Goal: Check status: Check status

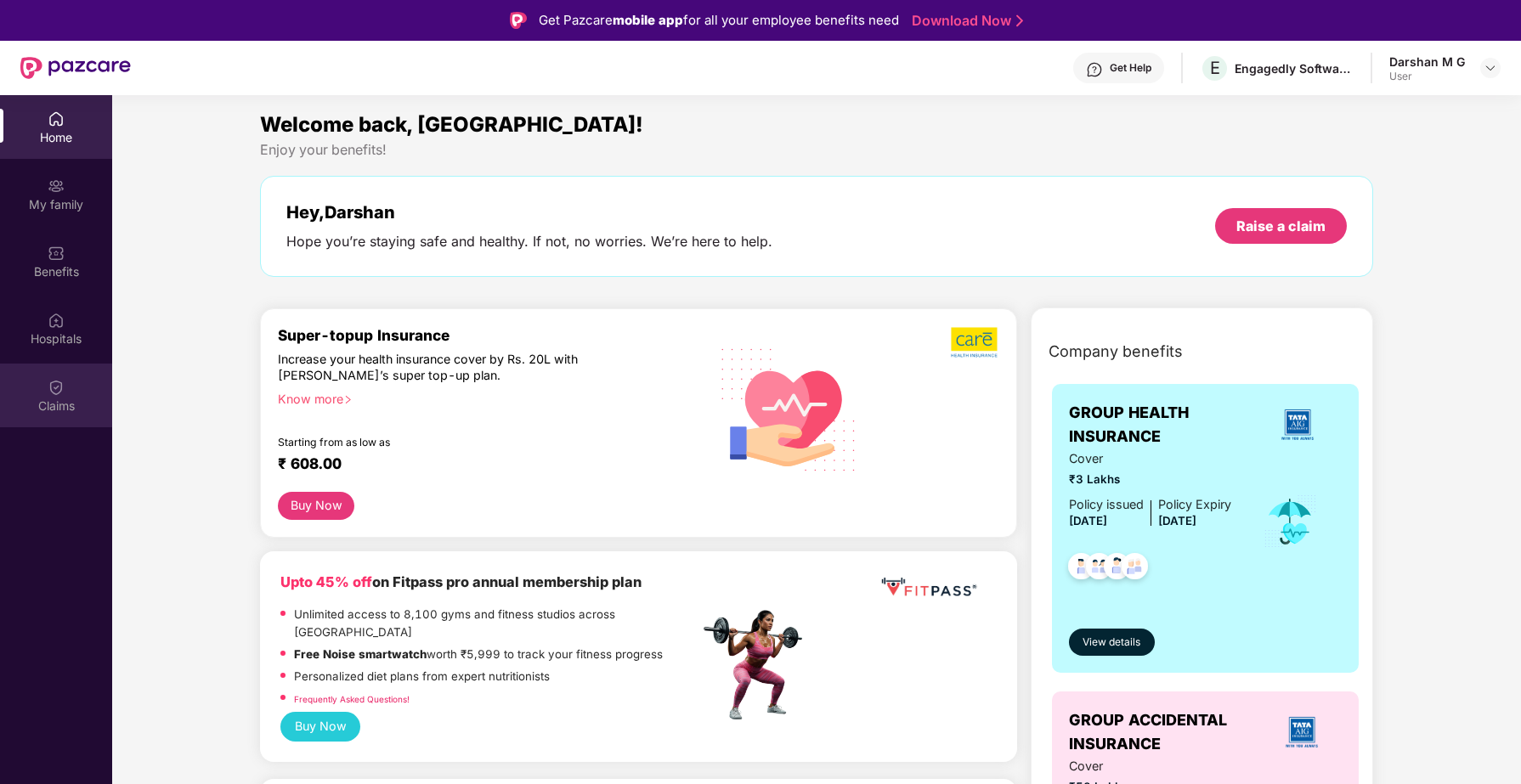
click at [50, 402] on div "Claims" at bounding box center [56, 406] width 112 height 17
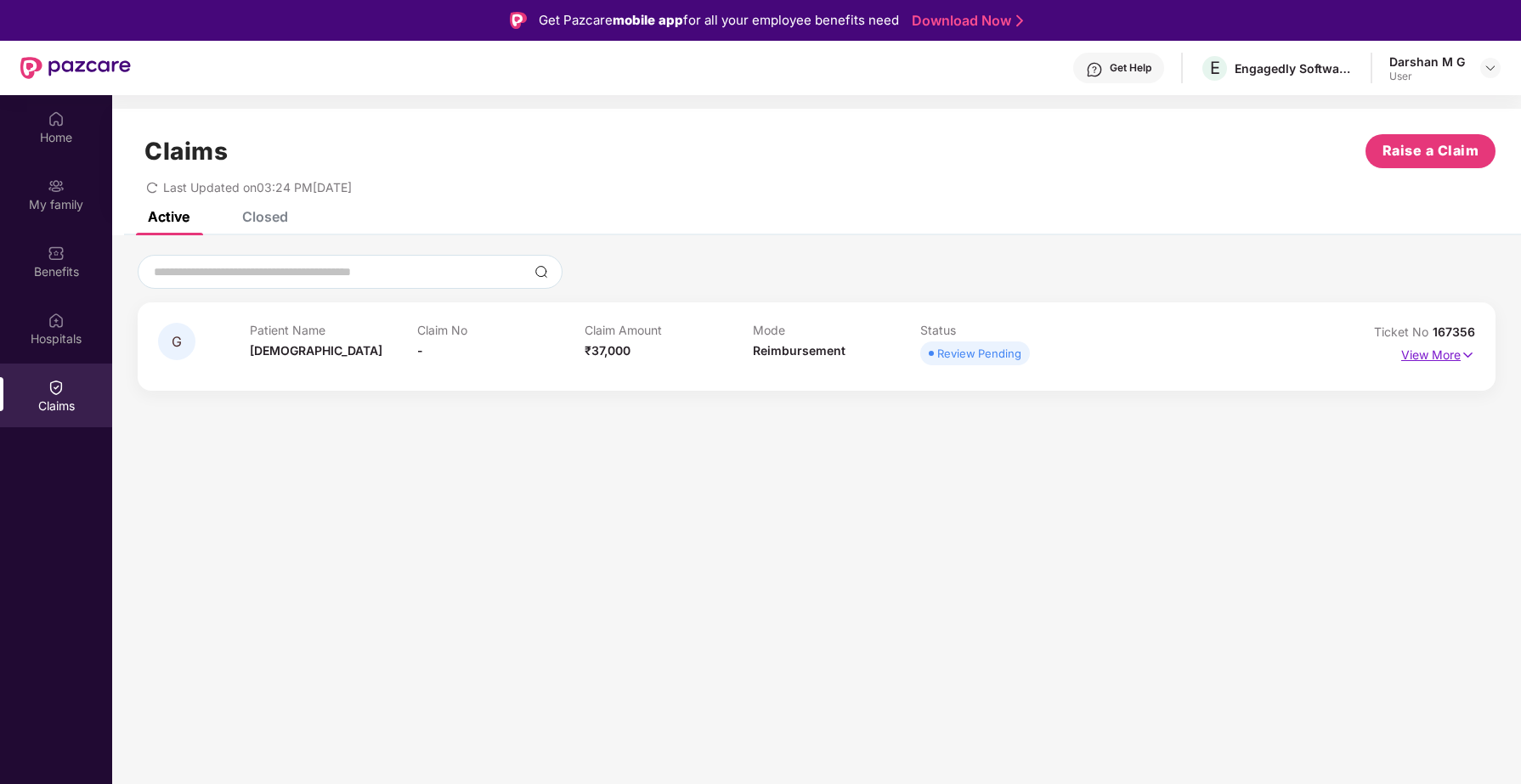
click at [1420, 356] on p "View More" at bounding box center [1439, 353] width 74 height 23
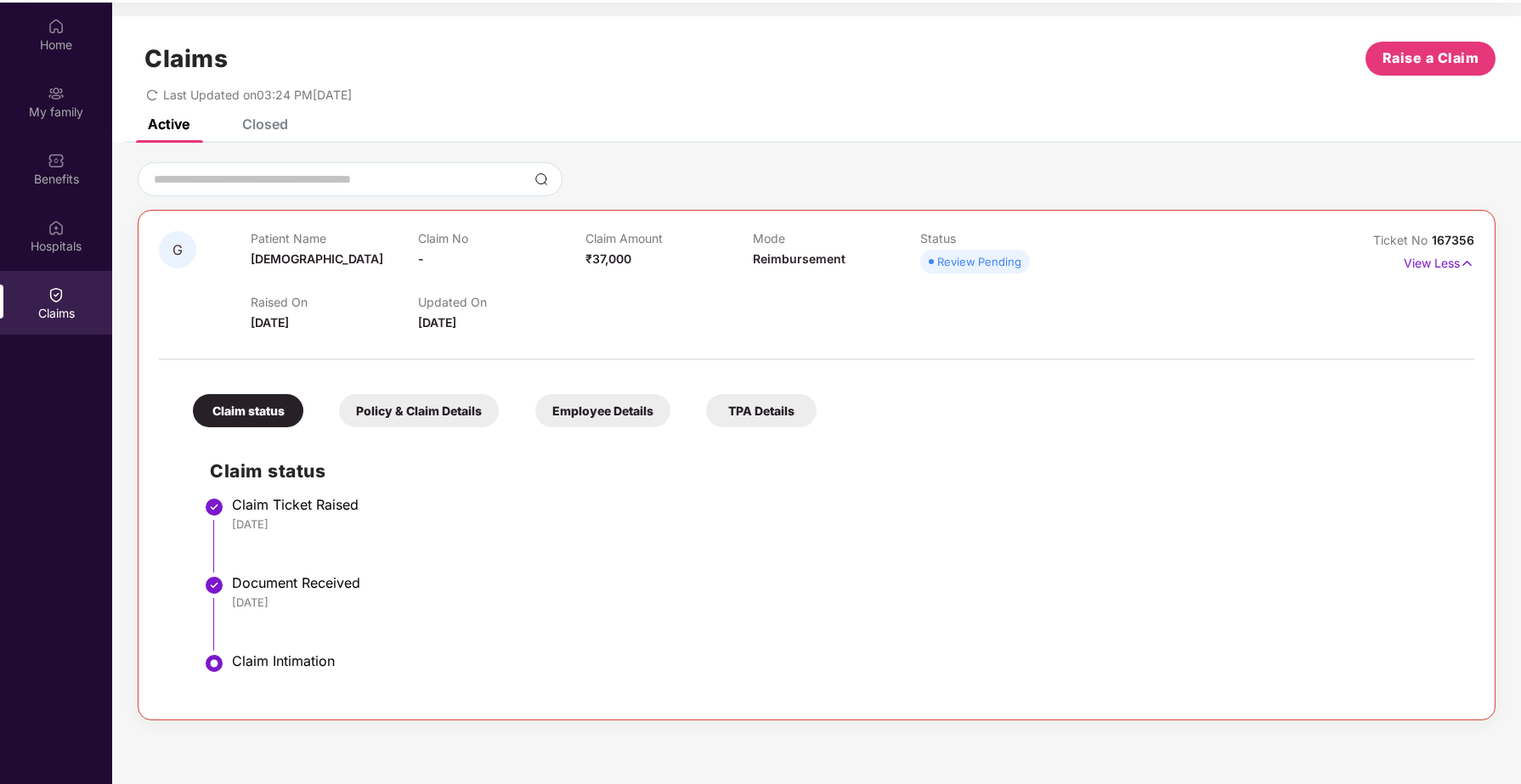
scroll to position [95, 0]
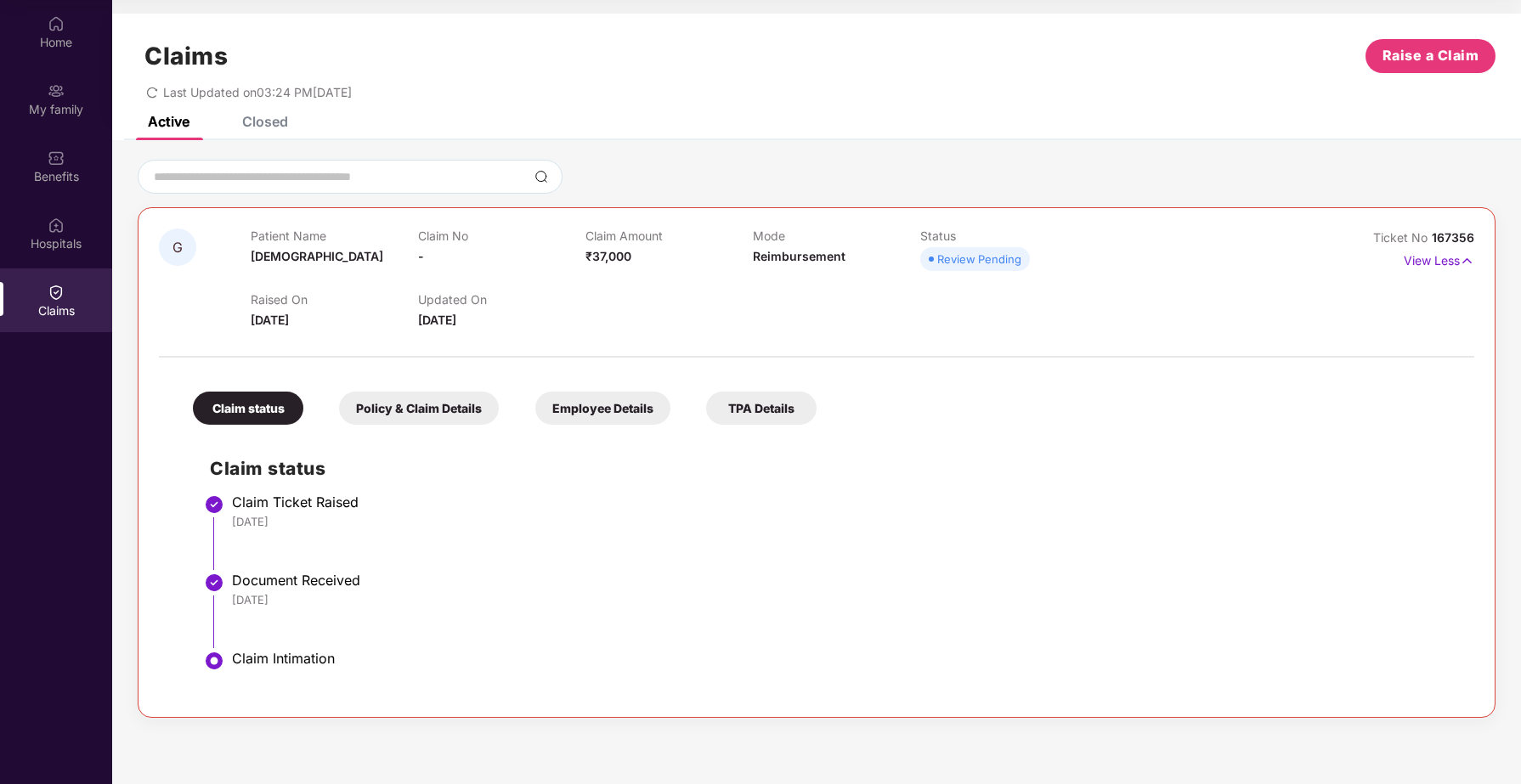
click at [509, 448] on div "Claim status Claim Ticket Raised [DATE] Document Received [DATE] Claim Intimati…" at bounding box center [816, 565] width 1281 height 264
click at [439, 412] on div "Policy & Claim Details" at bounding box center [419, 408] width 159 height 33
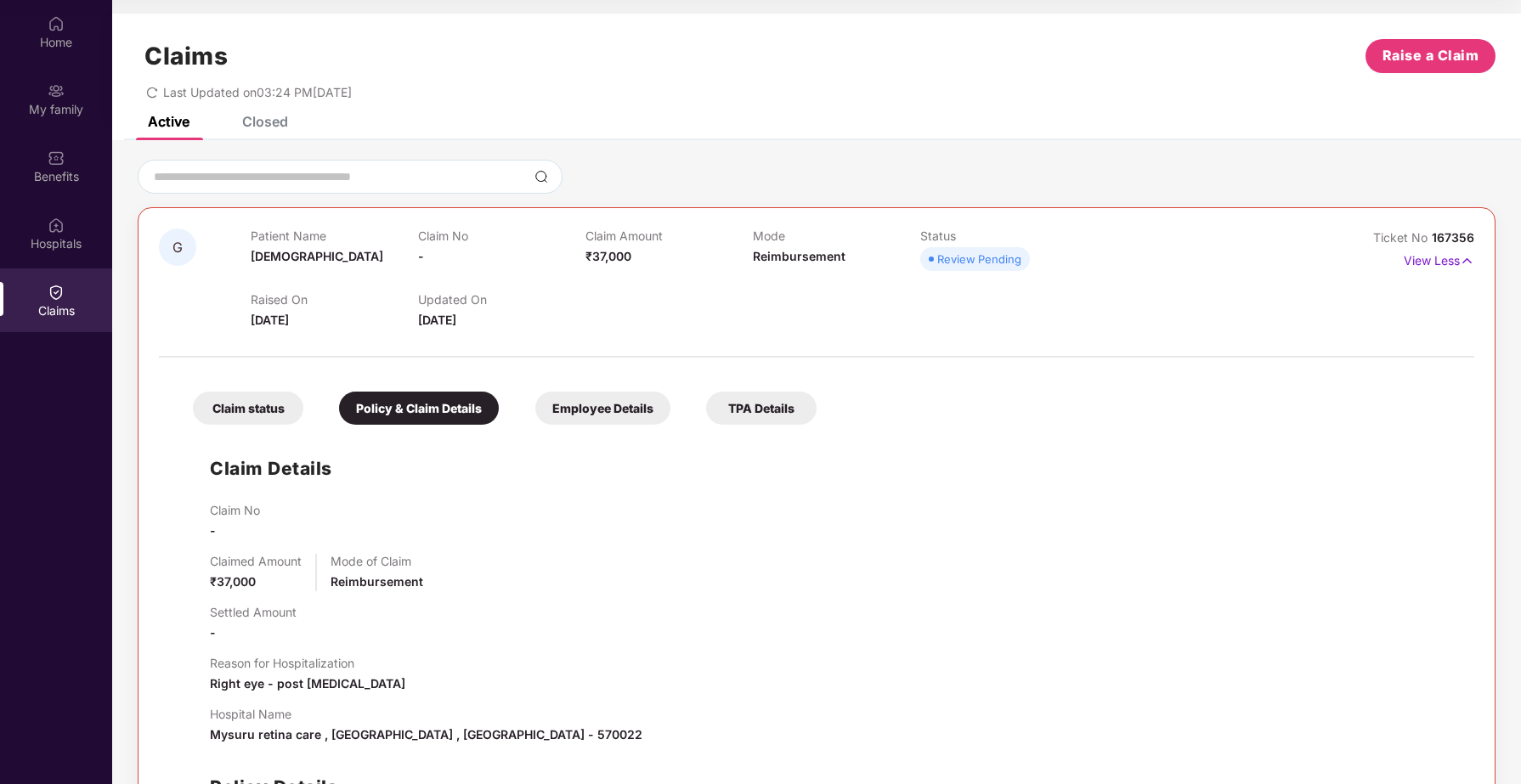
scroll to position [177, 0]
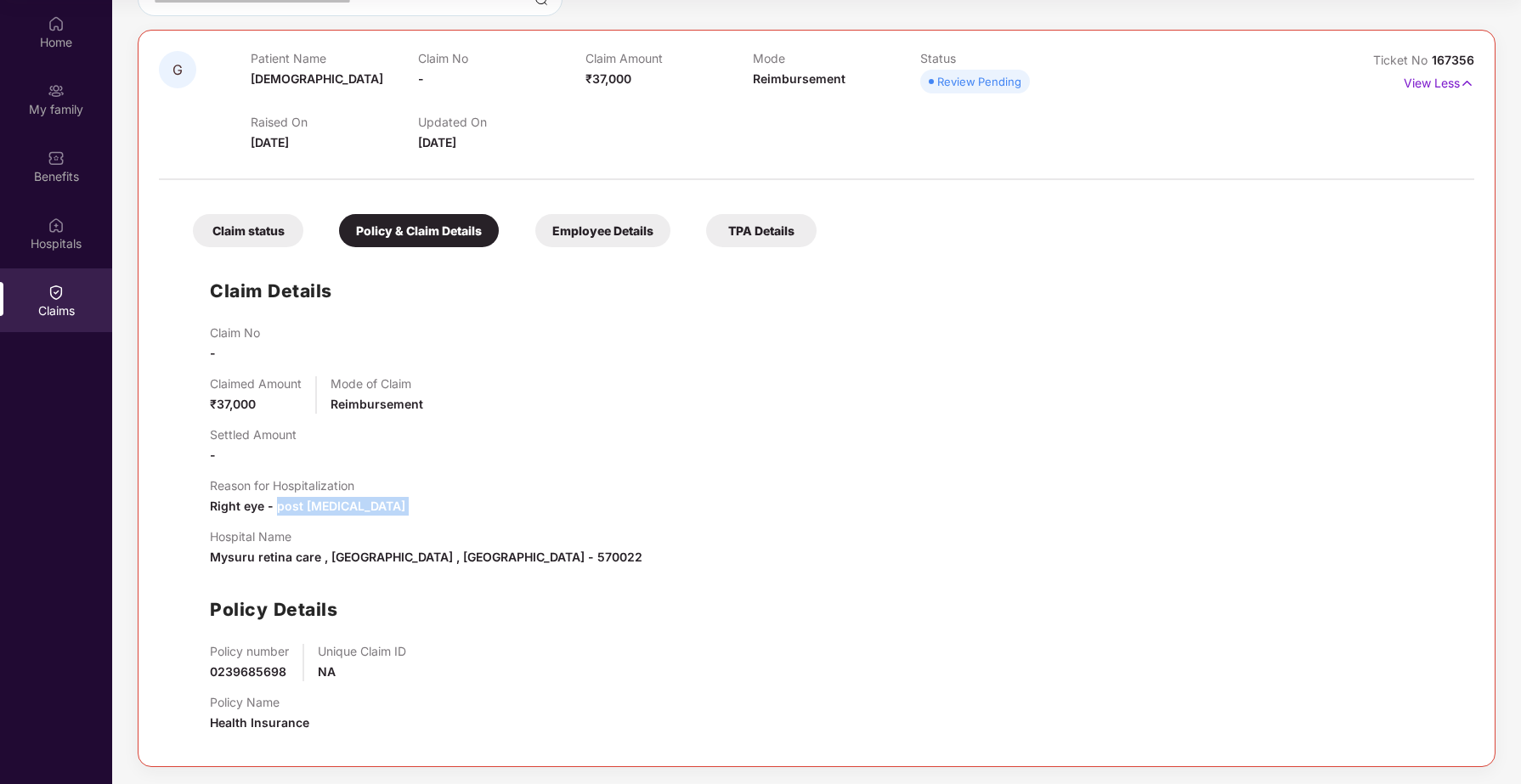
drag, startPoint x: 276, startPoint y: 511, endPoint x: 418, endPoint y: 520, distance: 142.3
click at [418, 520] on div "Claim No - Claimed Amount ₹37,000 Mode of Claim Reimbursement Settled Amount - …" at bounding box center [834, 536] width 1248 height 421
copy span "post [MEDICAL_DATA]"
click at [528, 472] on div "Claim No - Claimed Amount ₹37,000 Mode of Claim Reimbursement Settled Amount - …" at bounding box center [834, 536] width 1248 height 421
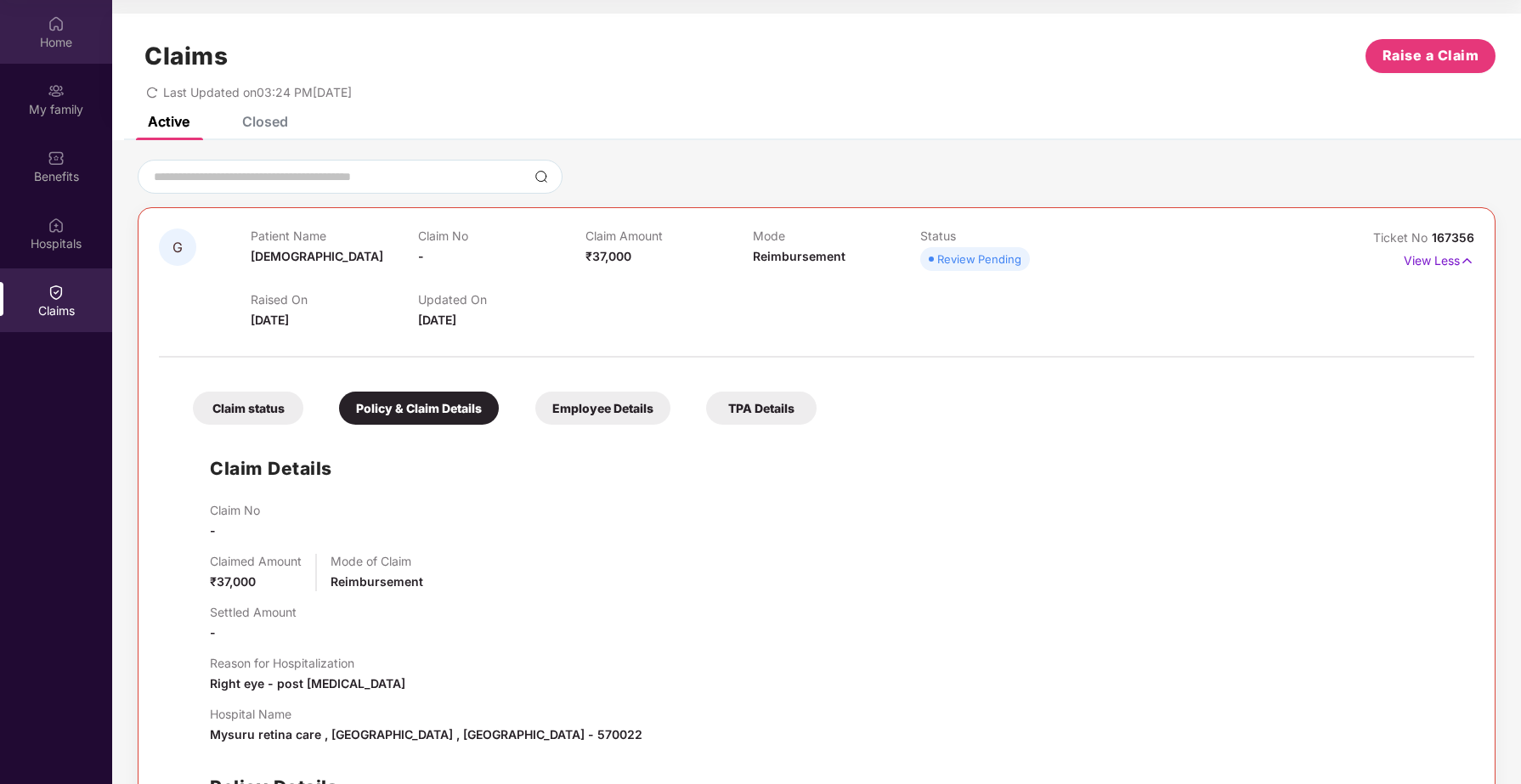
click at [67, 39] on div "Home" at bounding box center [56, 43] width 112 height 17
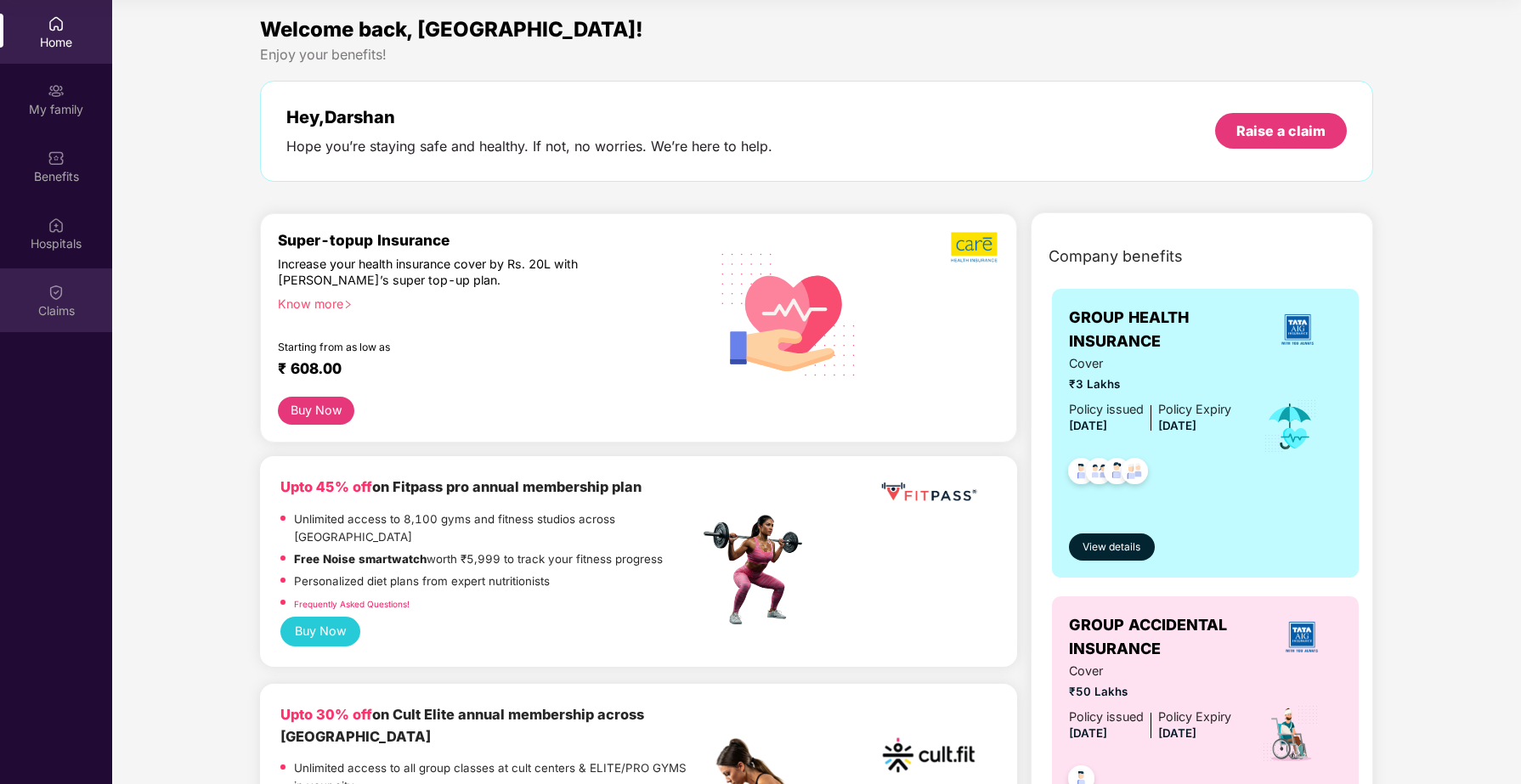
click at [59, 299] on img at bounding box center [56, 292] width 17 height 17
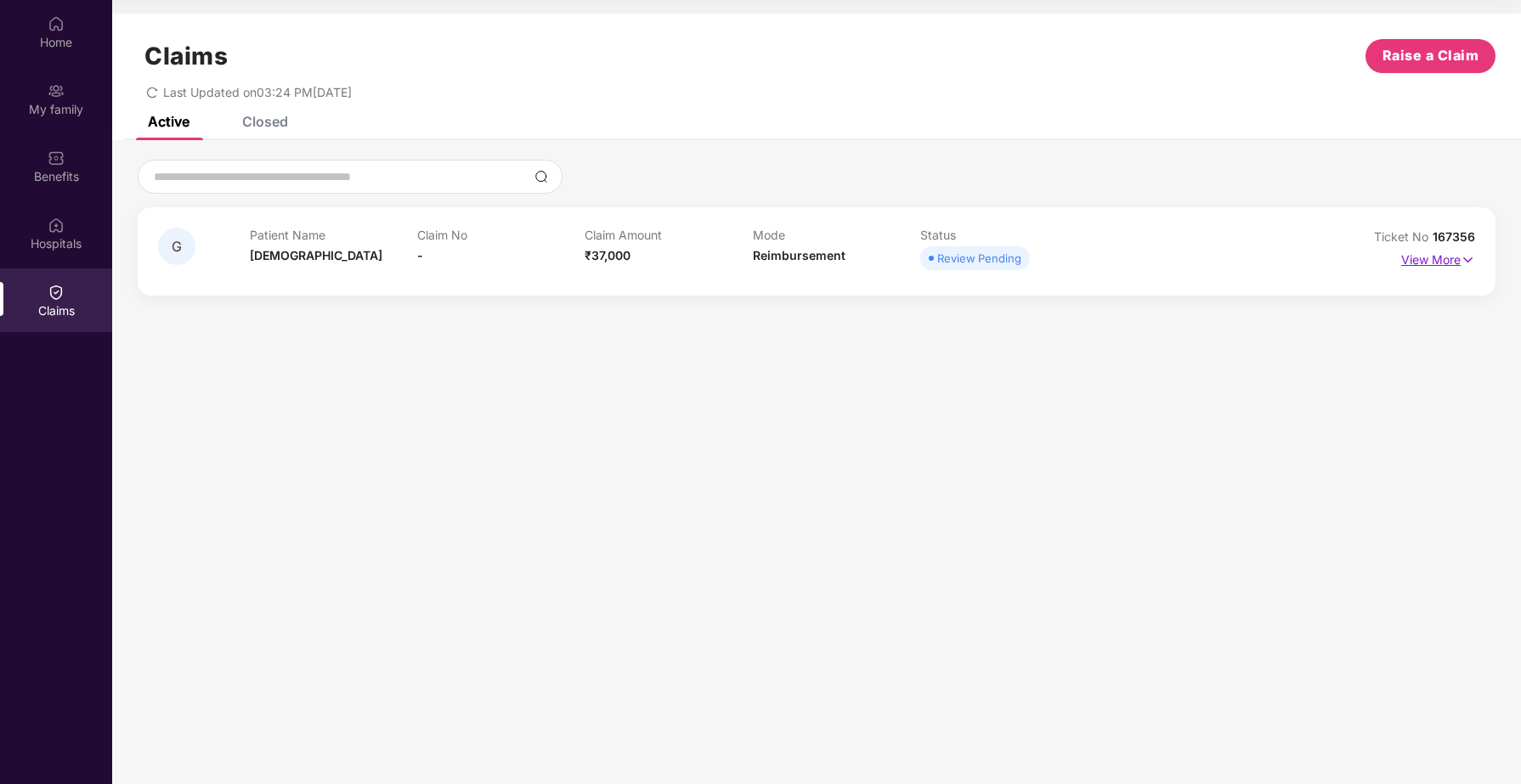
click at [1411, 265] on p "View More" at bounding box center [1439, 258] width 74 height 23
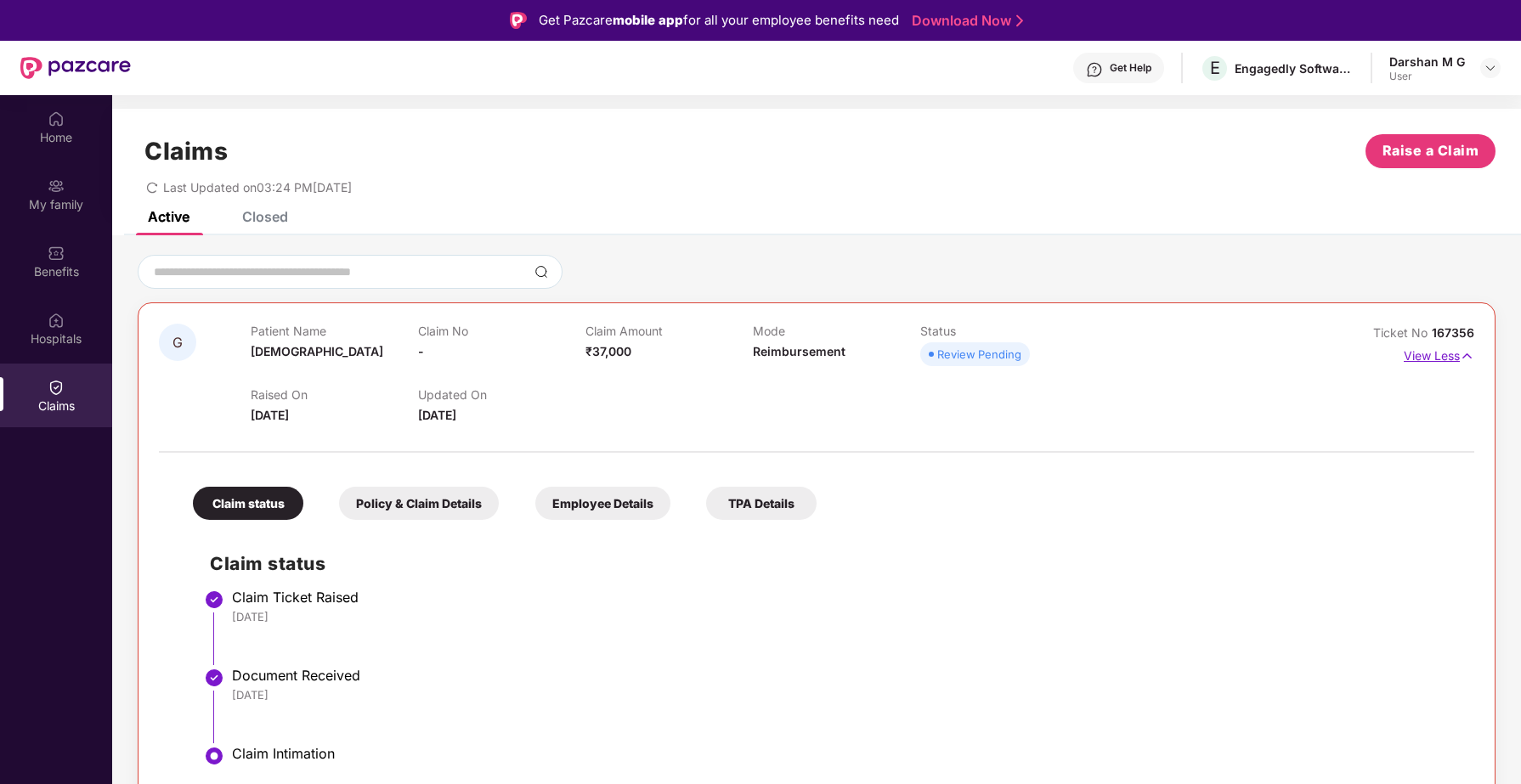
click at [1443, 356] on p "View Less" at bounding box center [1439, 354] width 70 height 23
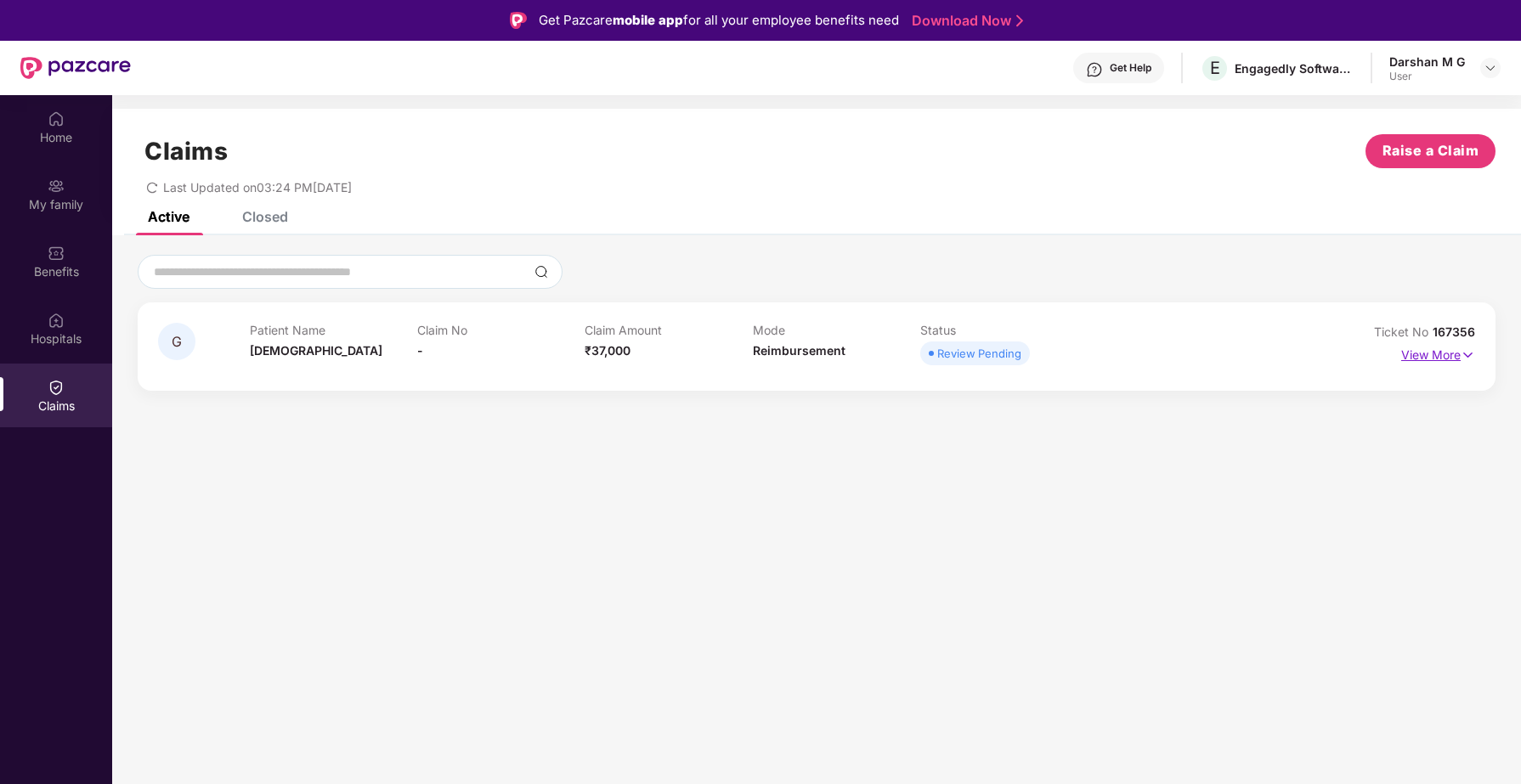
click at [1443, 356] on p "View More" at bounding box center [1439, 353] width 74 height 23
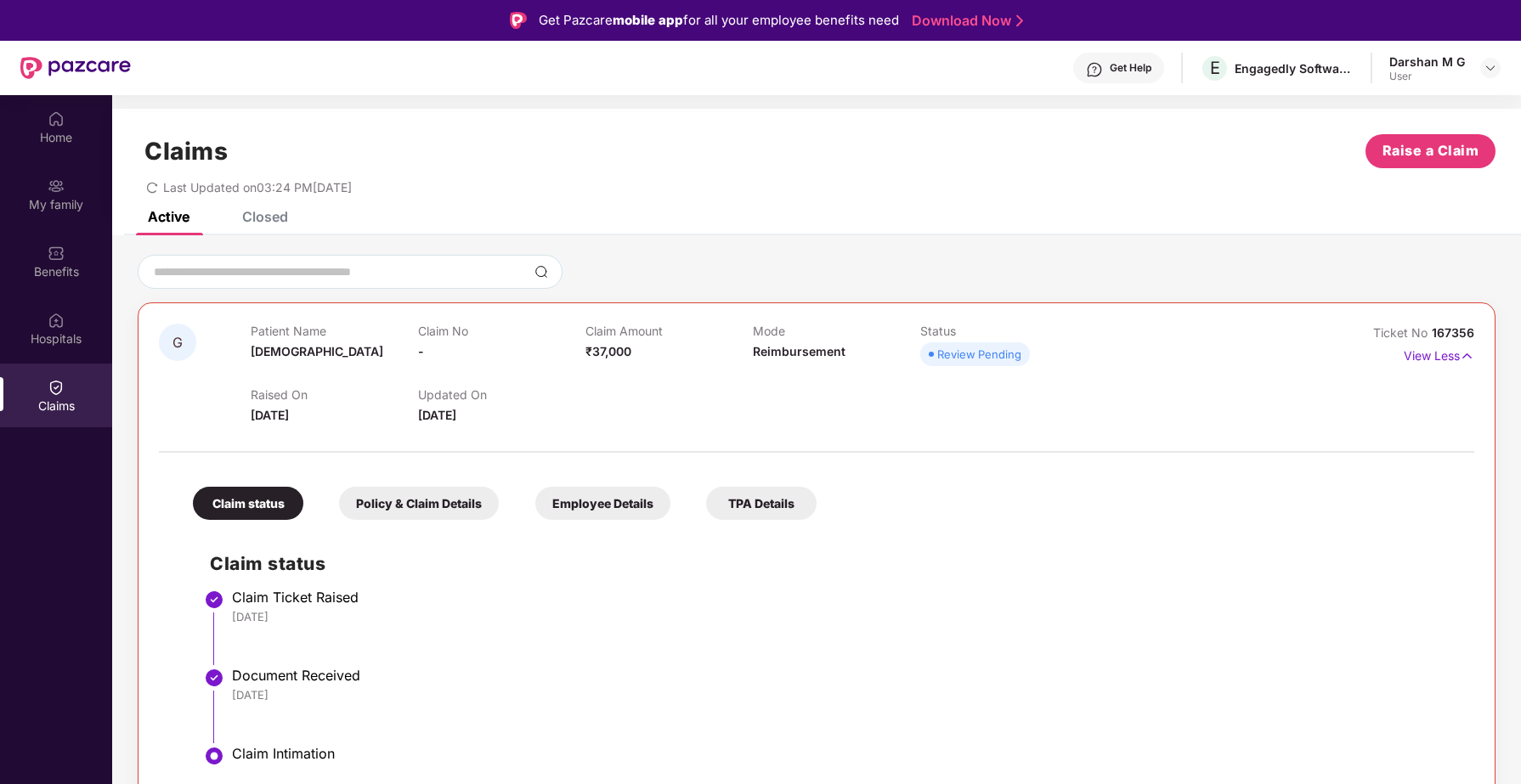
scroll to position [12, 0]
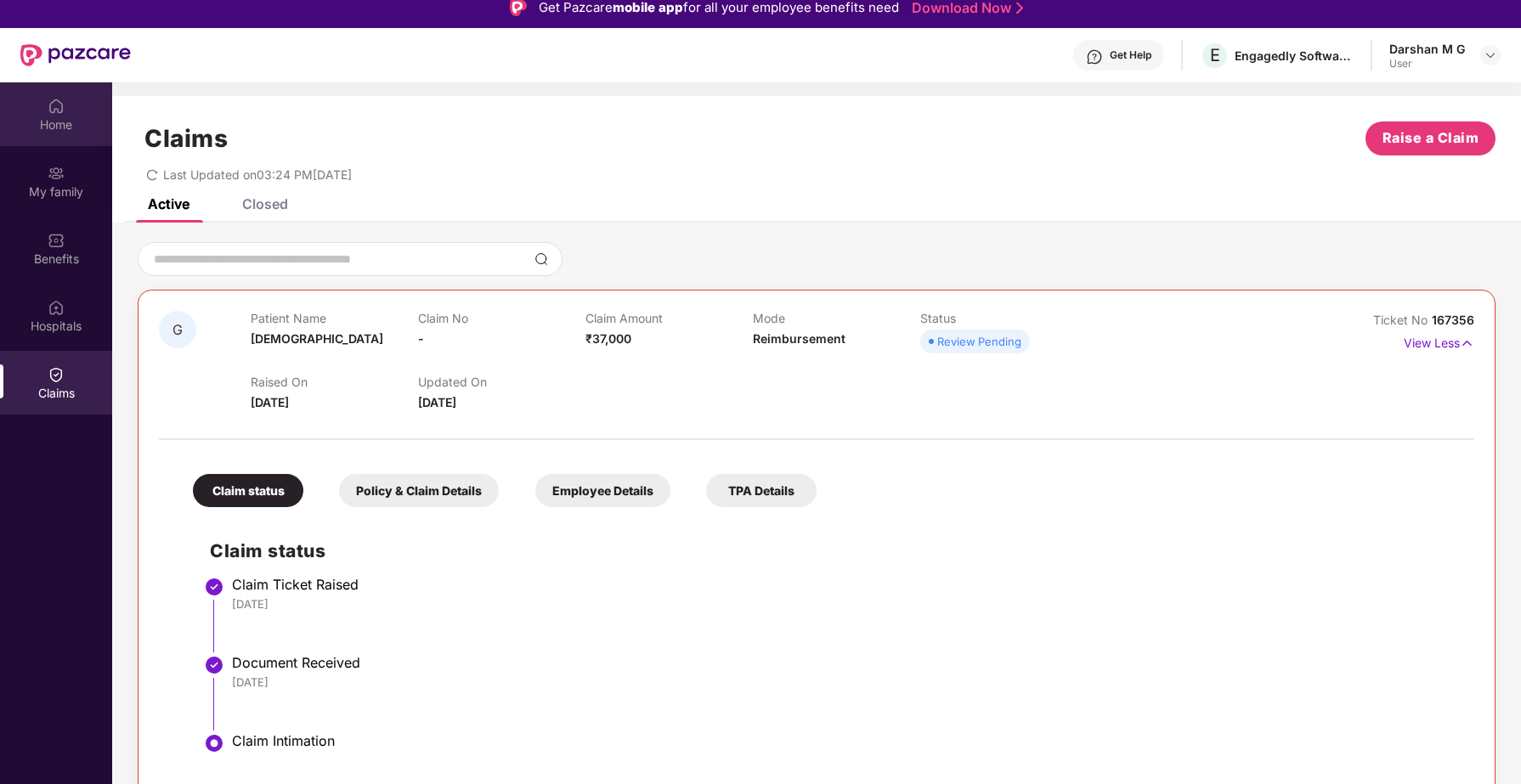
click at [50, 127] on div "Home" at bounding box center [56, 125] width 112 height 17
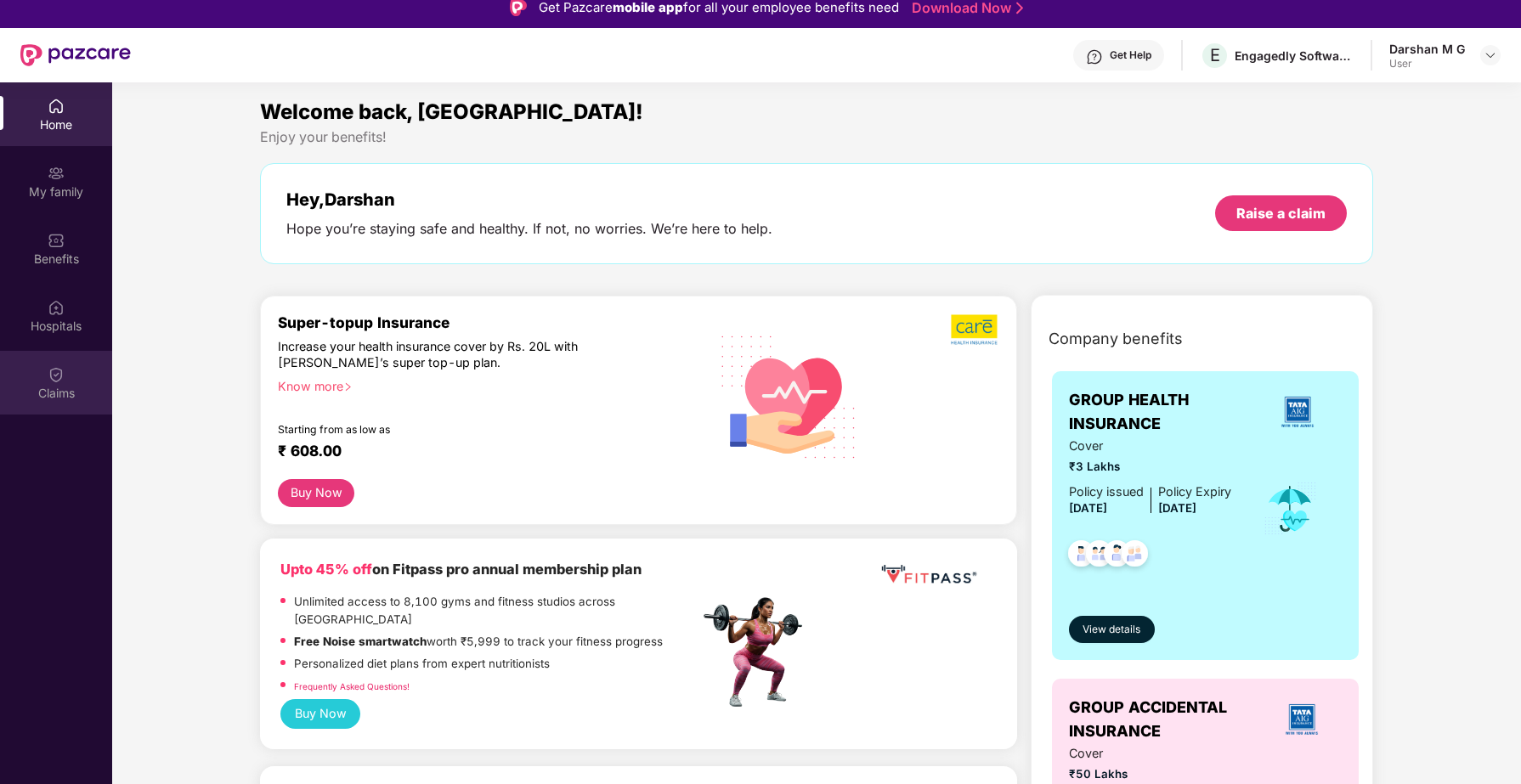
click at [77, 375] on div "Claims" at bounding box center [56, 382] width 112 height 64
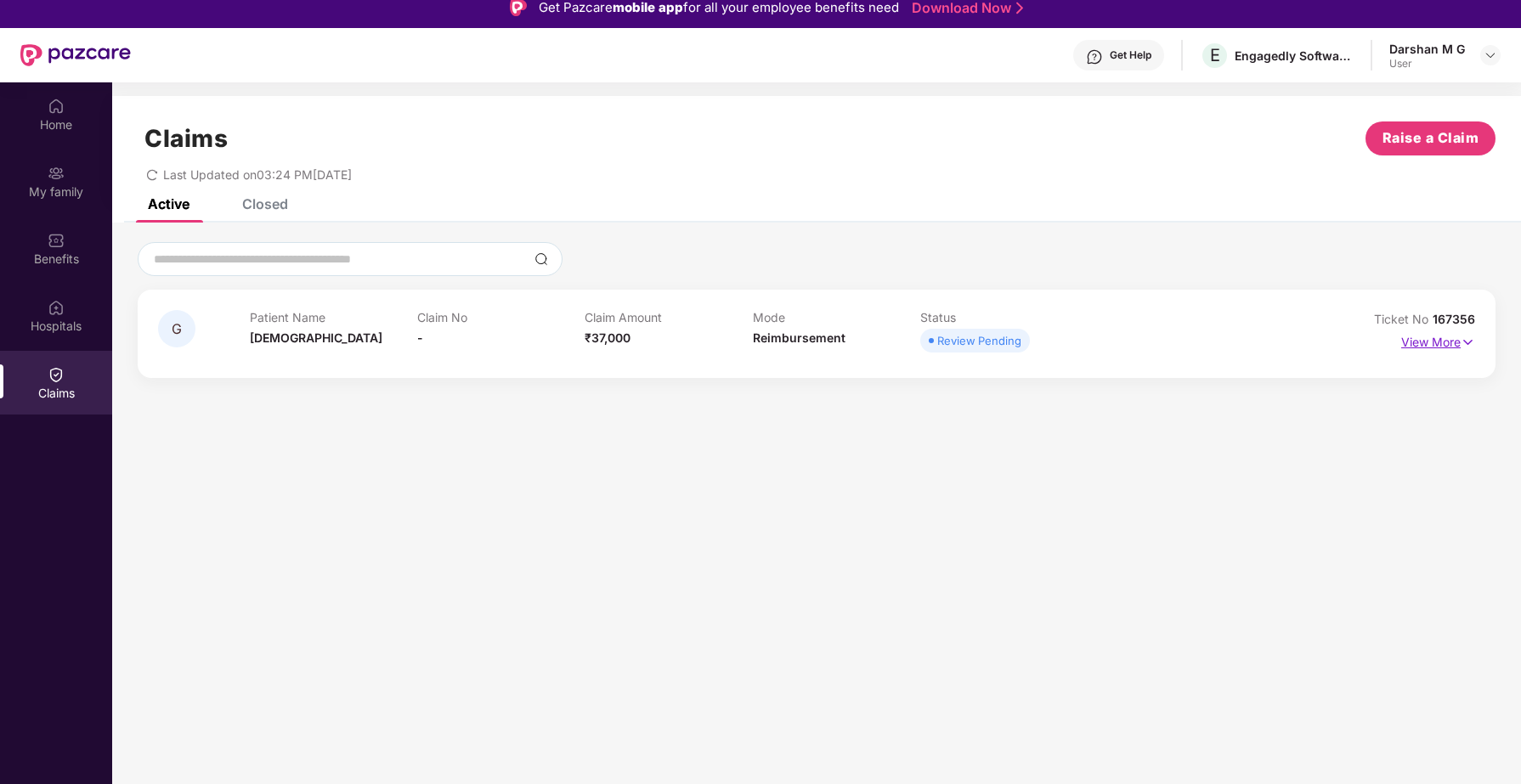
click at [1420, 344] on p "View More" at bounding box center [1439, 340] width 74 height 23
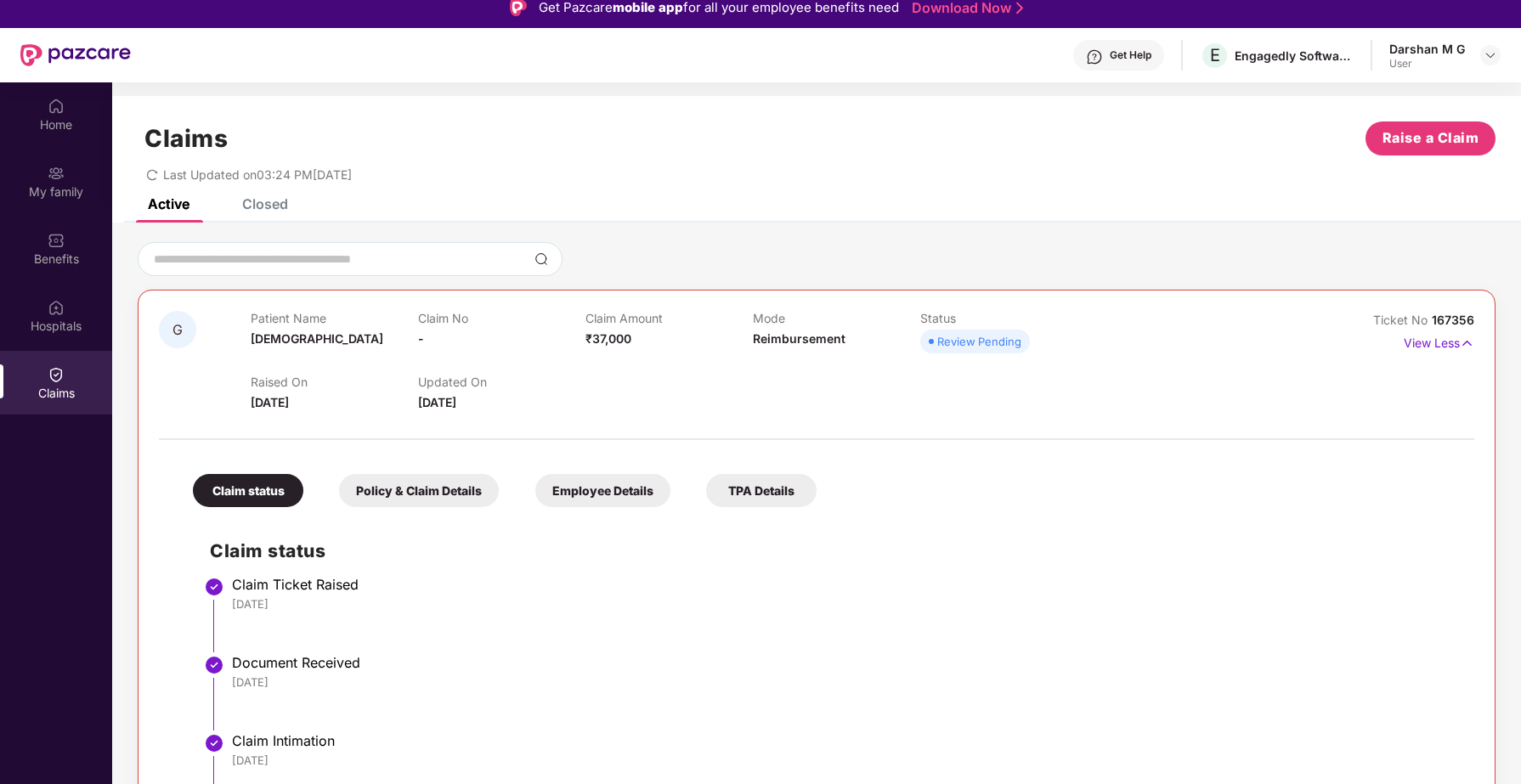
click at [454, 503] on div "Policy & Claim Details" at bounding box center [419, 490] width 159 height 33
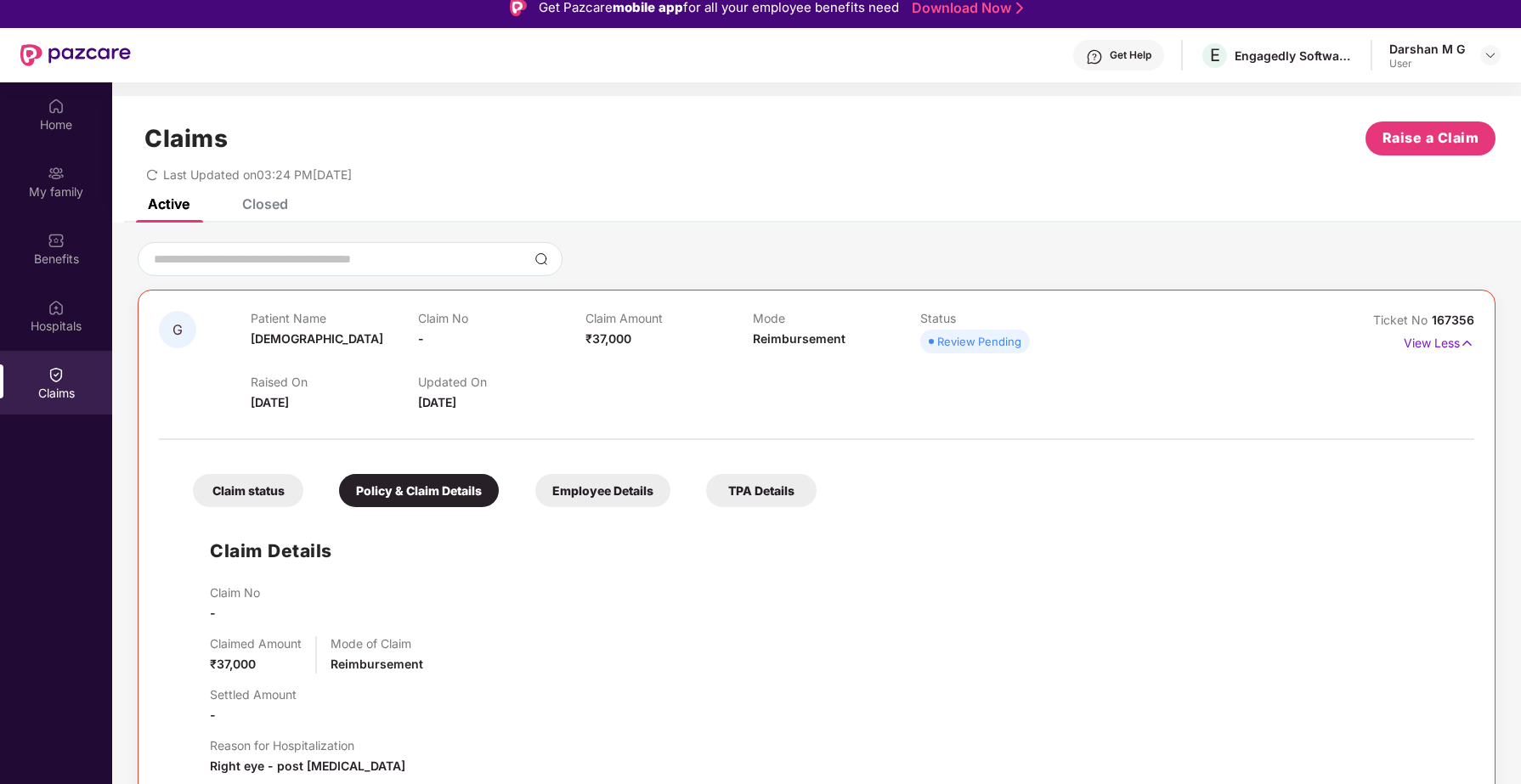
click at [607, 492] on div "Employee Details" at bounding box center [603, 490] width 135 height 33
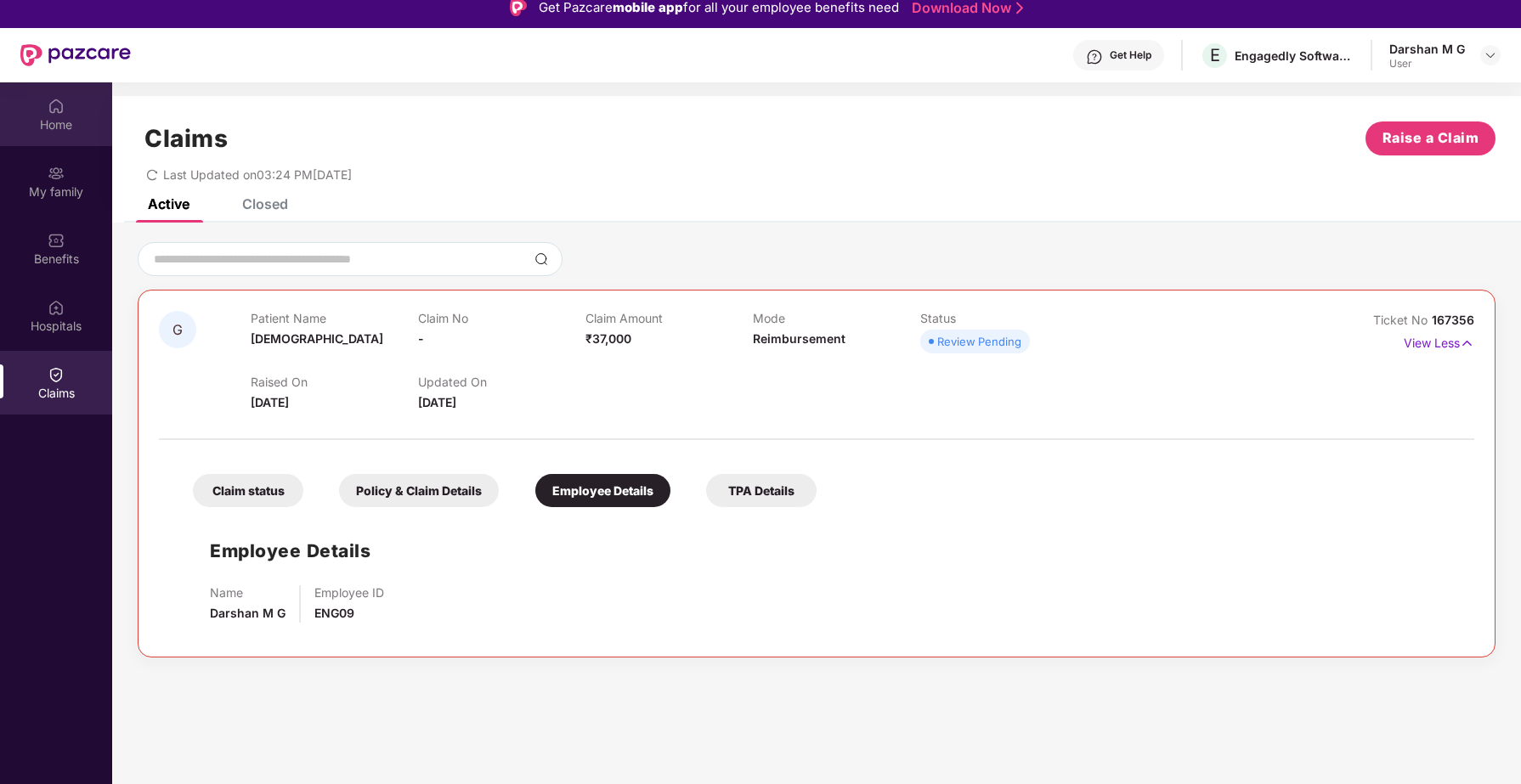
click at [55, 111] on img at bounding box center [56, 106] width 17 height 17
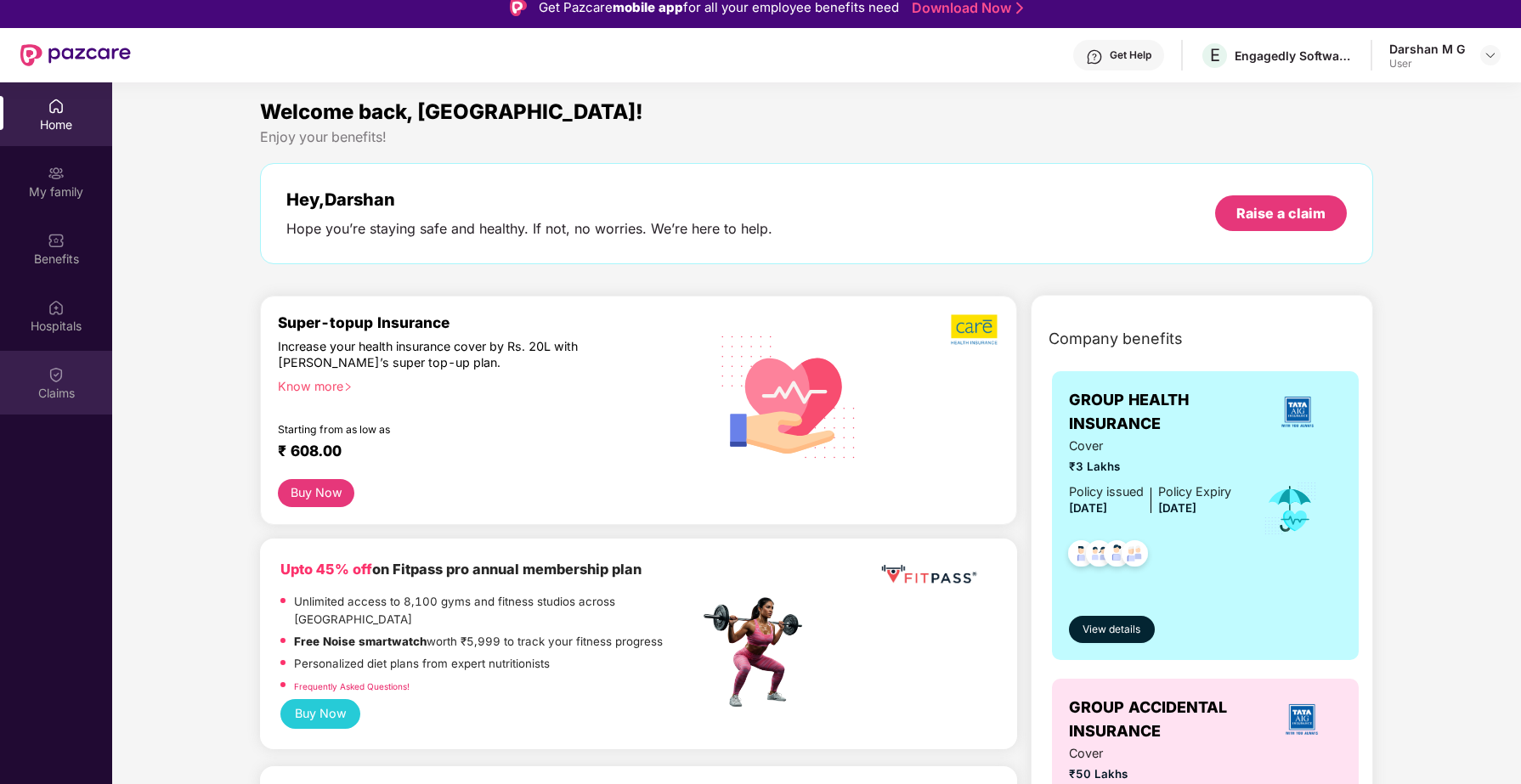
click at [53, 380] on img at bounding box center [56, 374] width 17 height 17
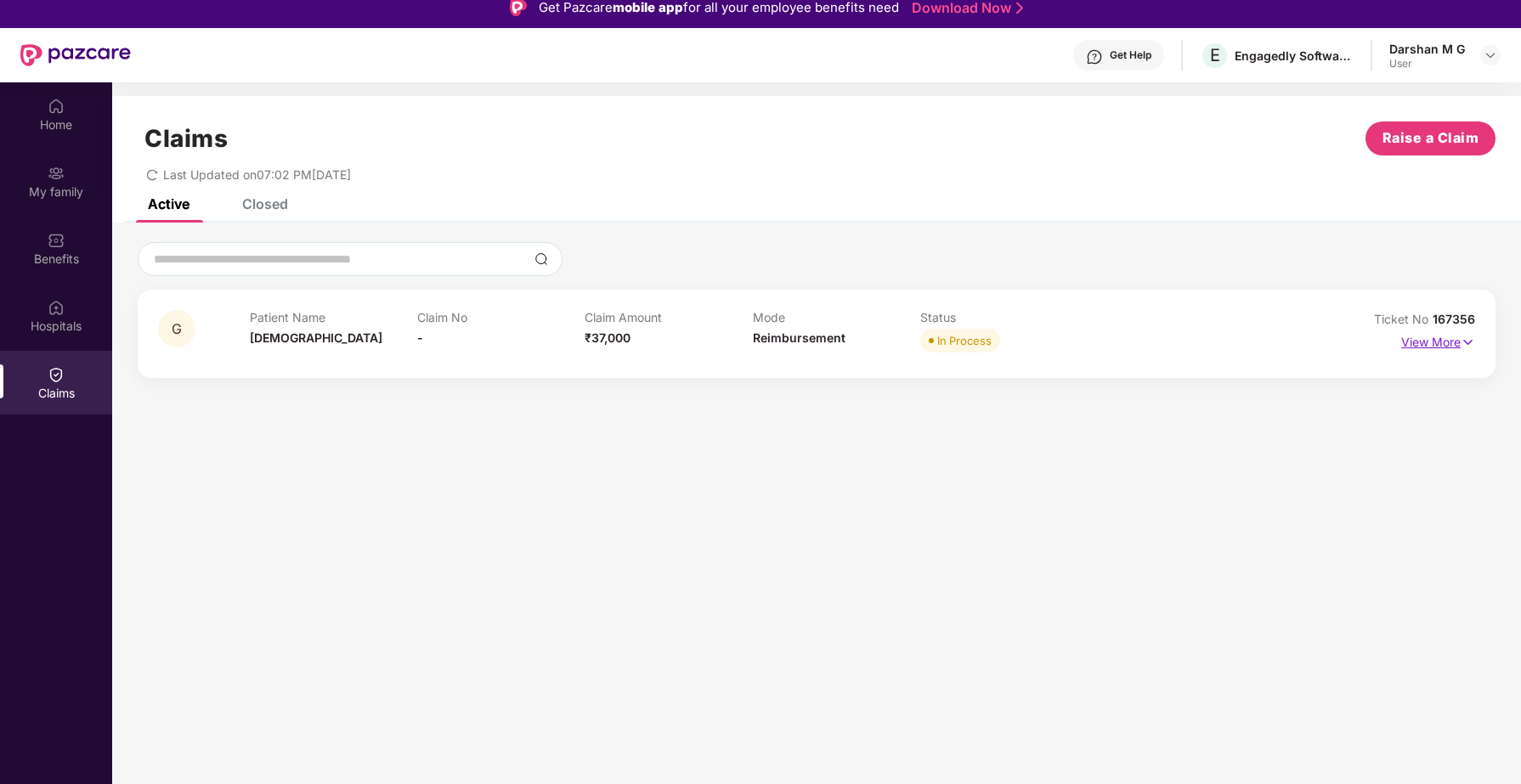
click at [1420, 348] on p "View More" at bounding box center [1439, 340] width 74 height 23
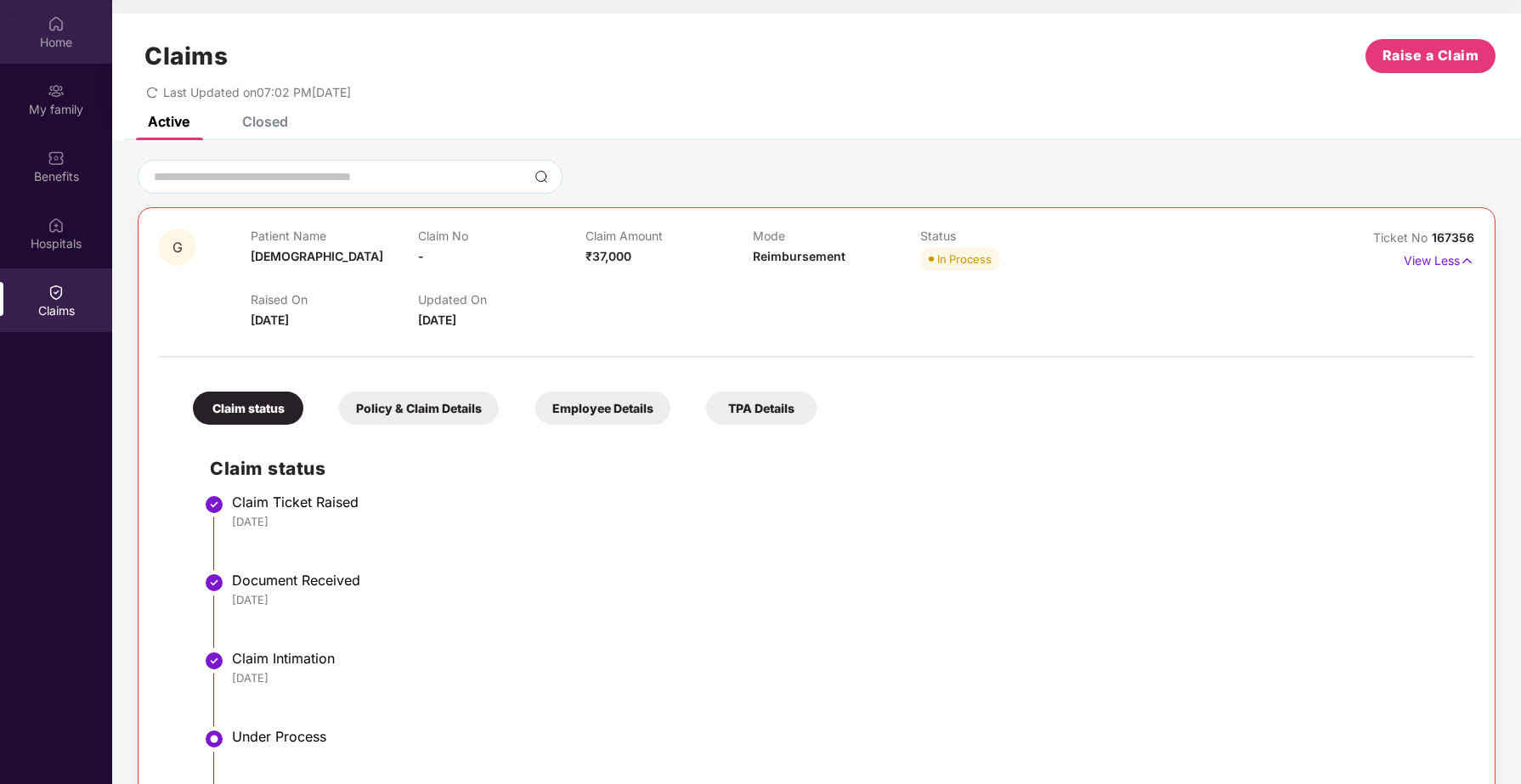
click at [60, 48] on div "Home" at bounding box center [56, 43] width 112 height 17
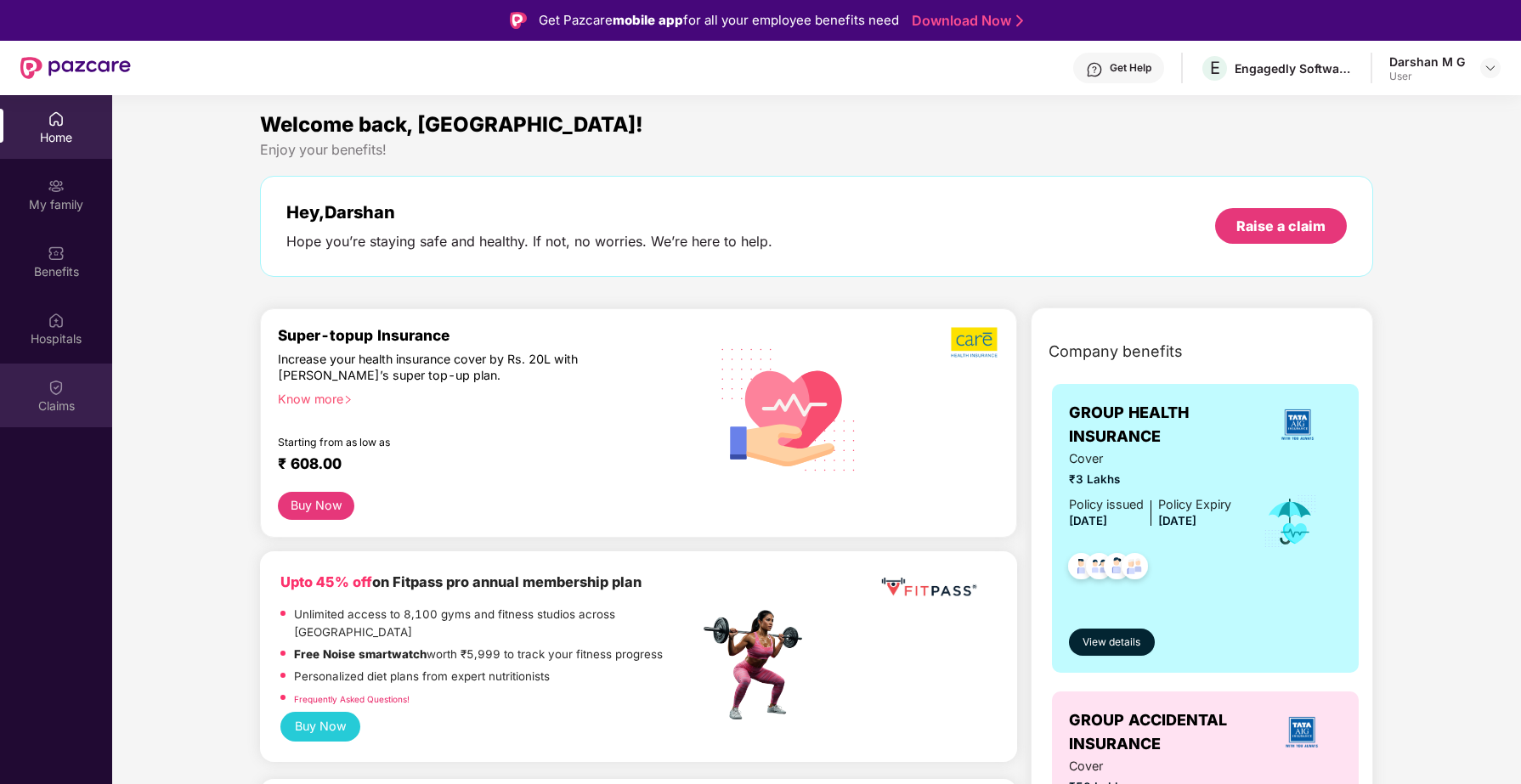
click at [57, 392] on img at bounding box center [56, 388] width 17 height 17
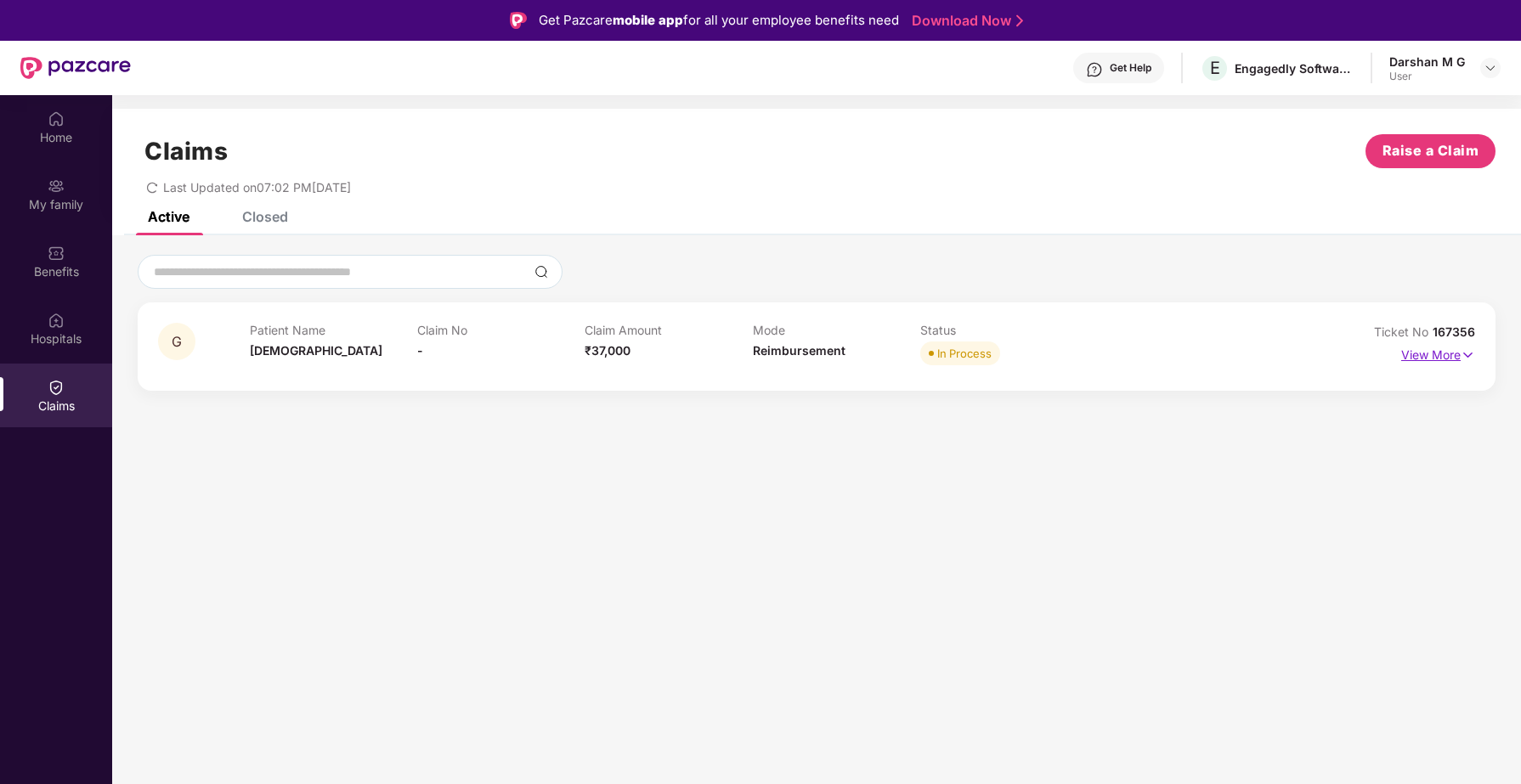
click at [1431, 356] on p "View More" at bounding box center [1439, 353] width 74 height 23
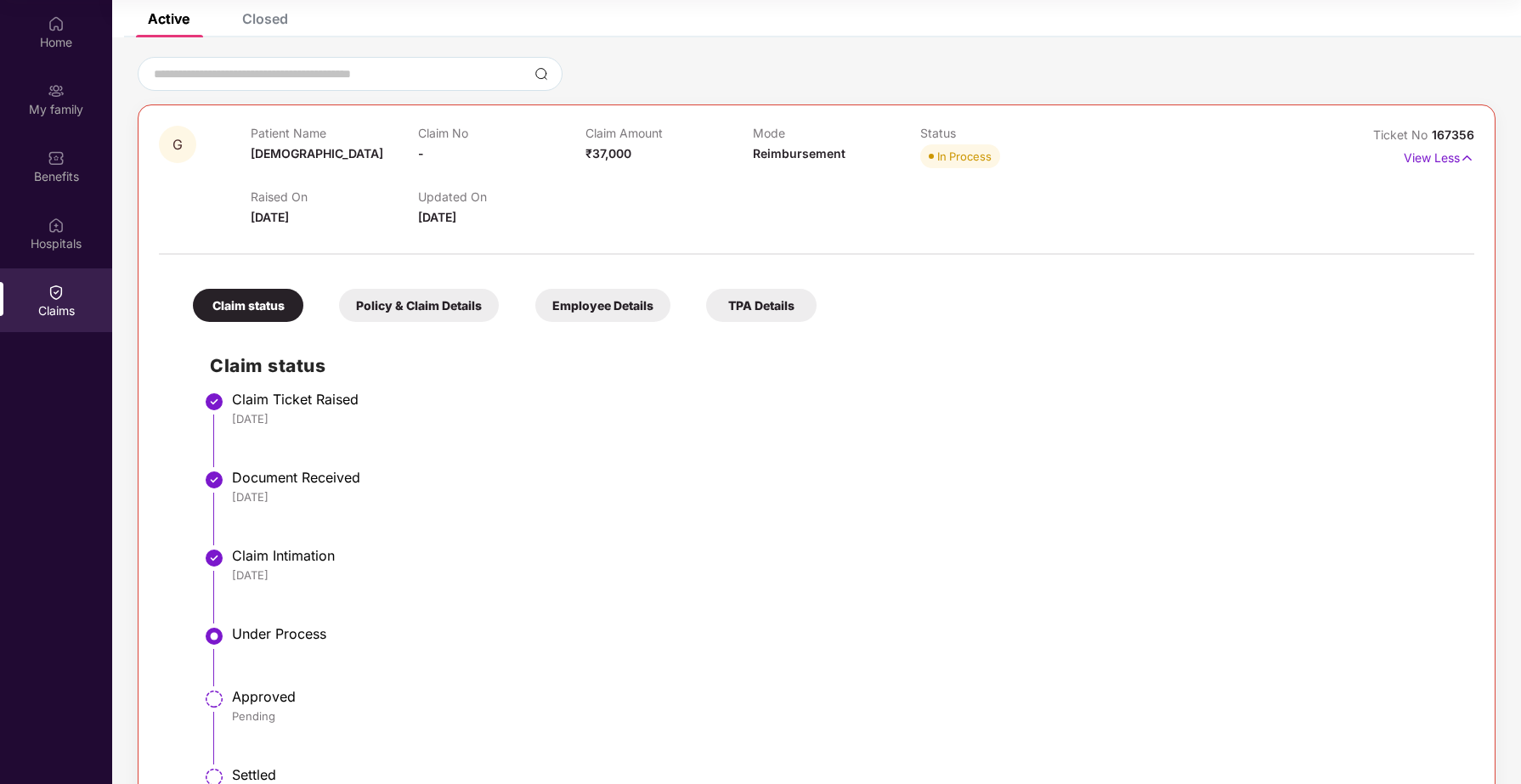
scroll to position [100, 0]
click at [455, 308] on div "Policy & Claim Details" at bounding box center [419, 307] width 159 height 33
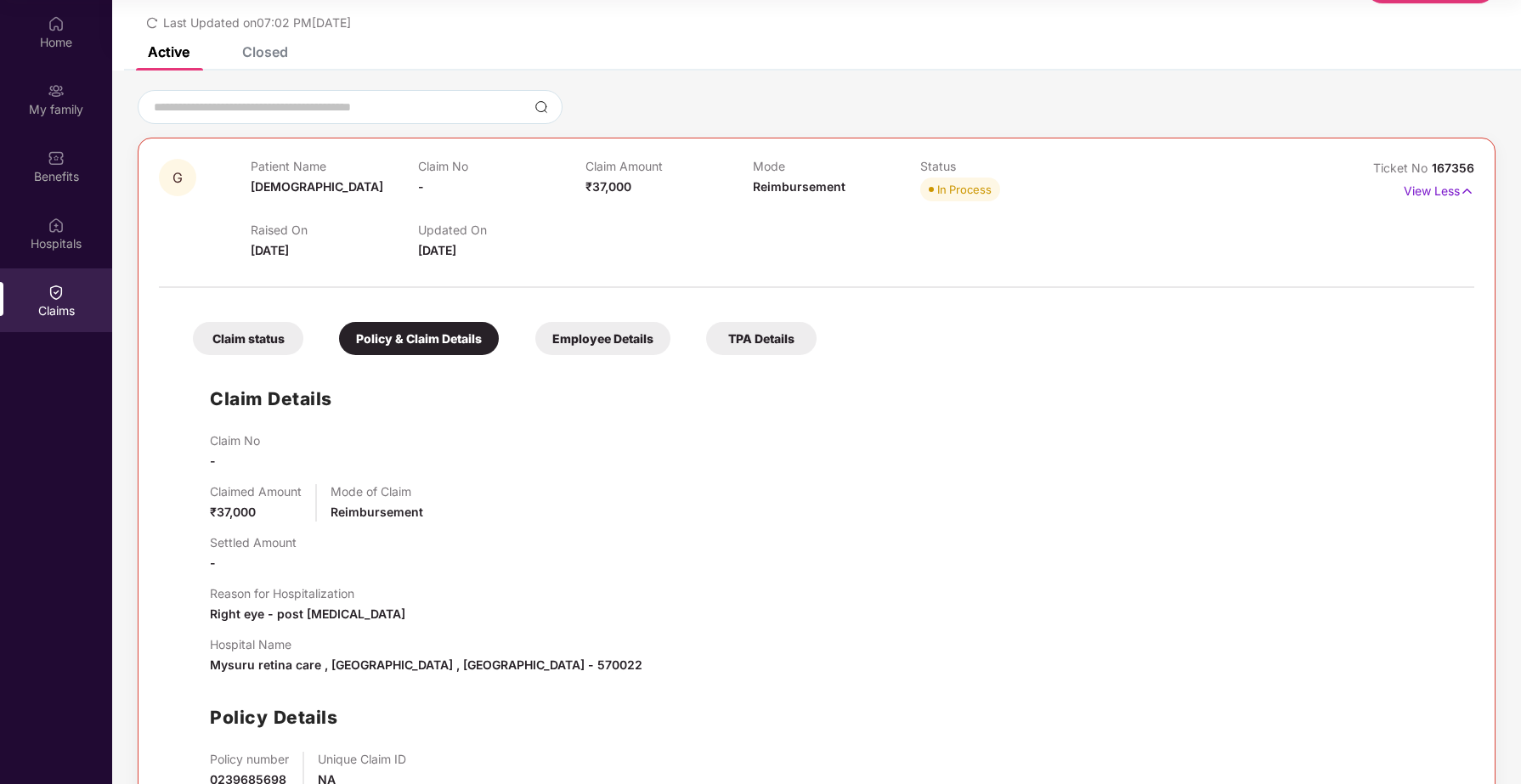
scroll to position [0, 0]
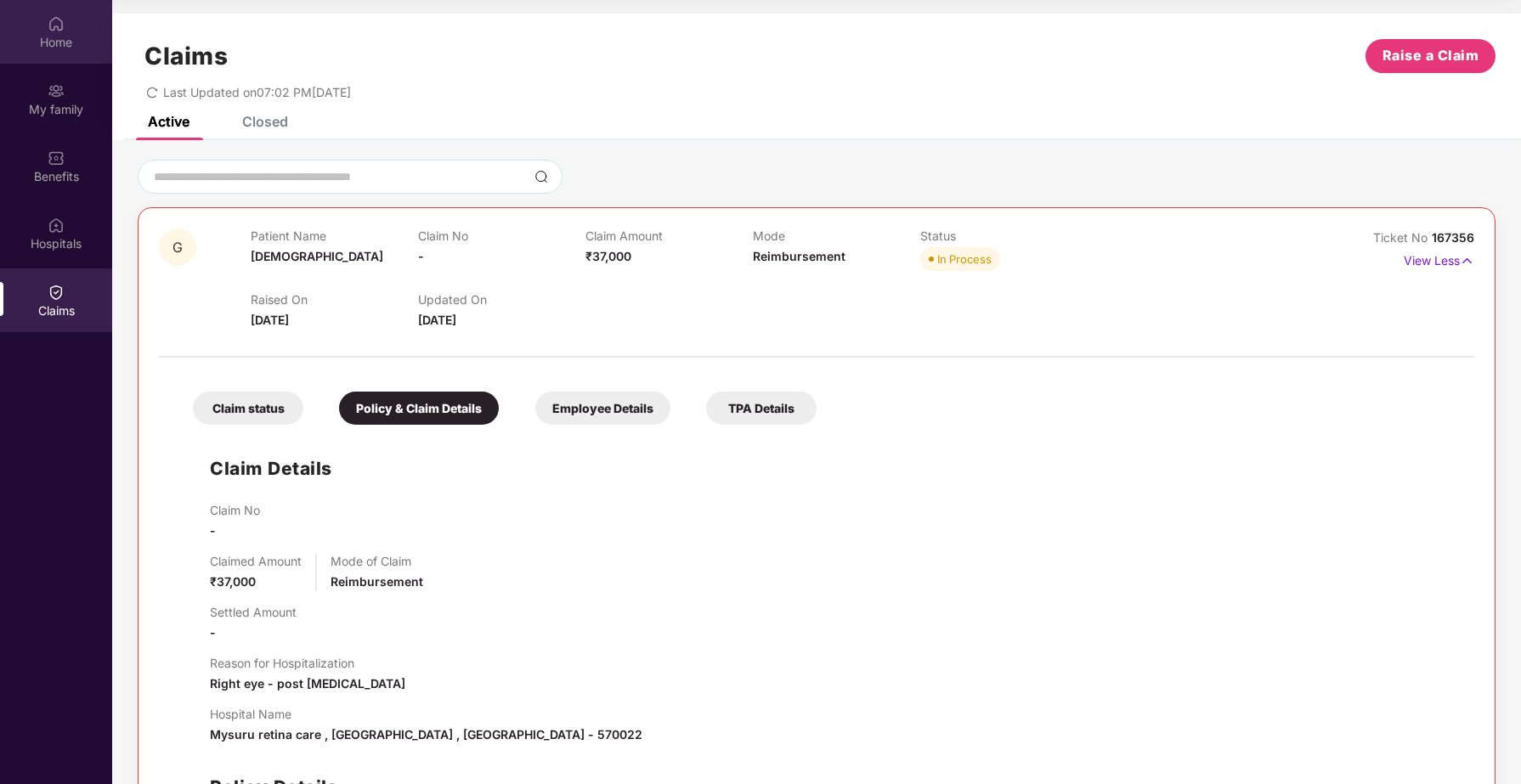
click at [62, 53] on div "Home" at bounding box center [56, 31] width 112 height 64
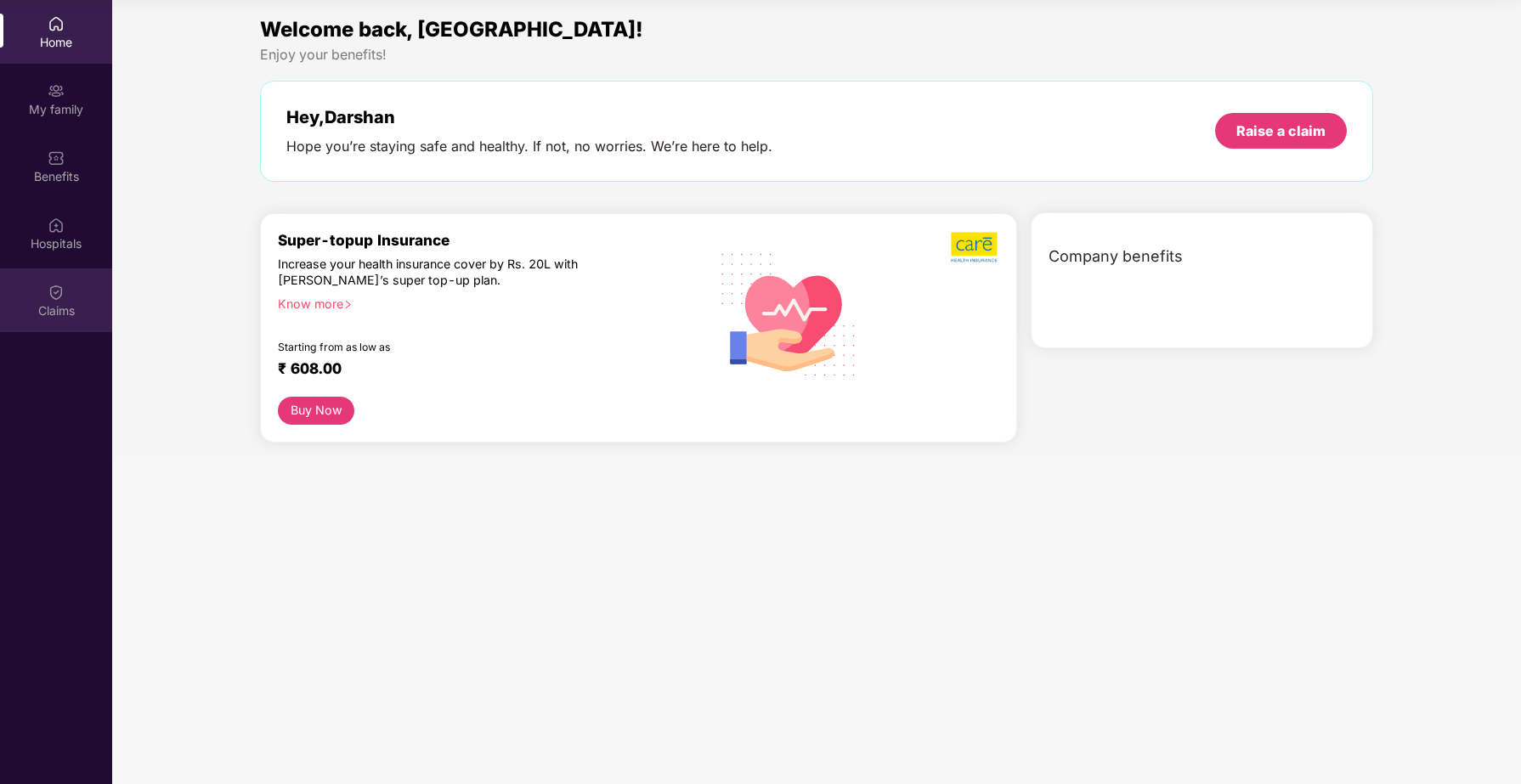
click at [54, 309] on div "Claims" at bounding box center [56, 311] width 112 height 17
